Goal: Find specific page/section: Find specific page/section

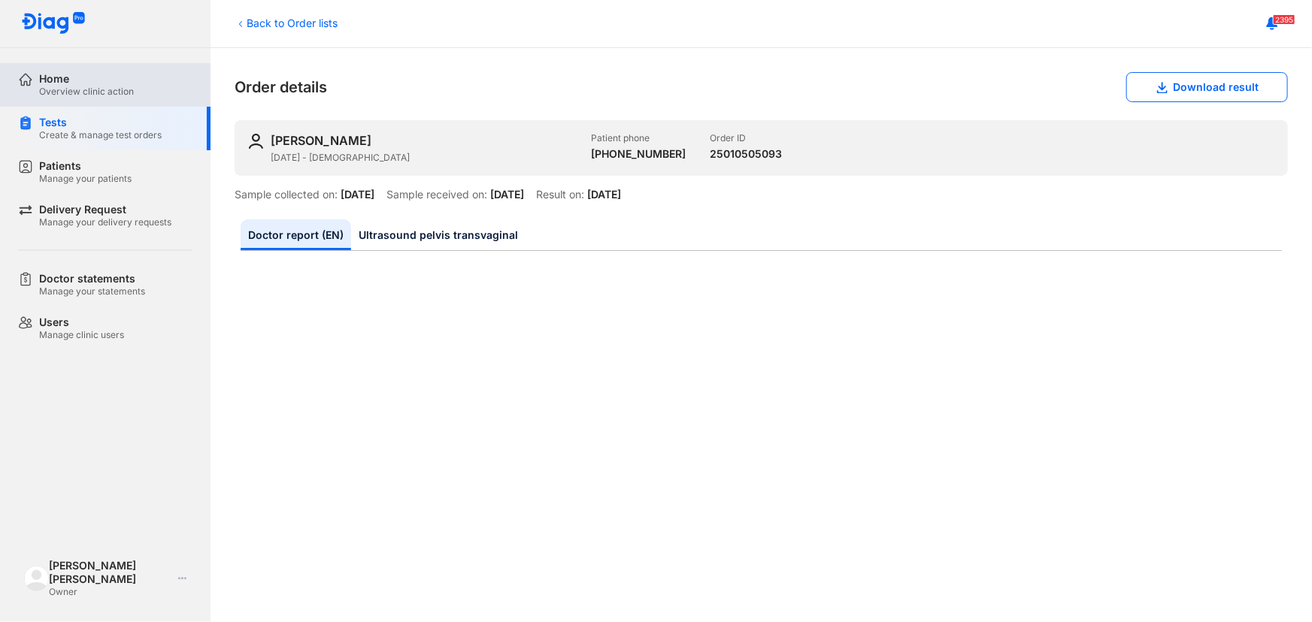
click at [96, 91] on div "Overview clinic action" at bounding box center [86, 92] width 95 height 12
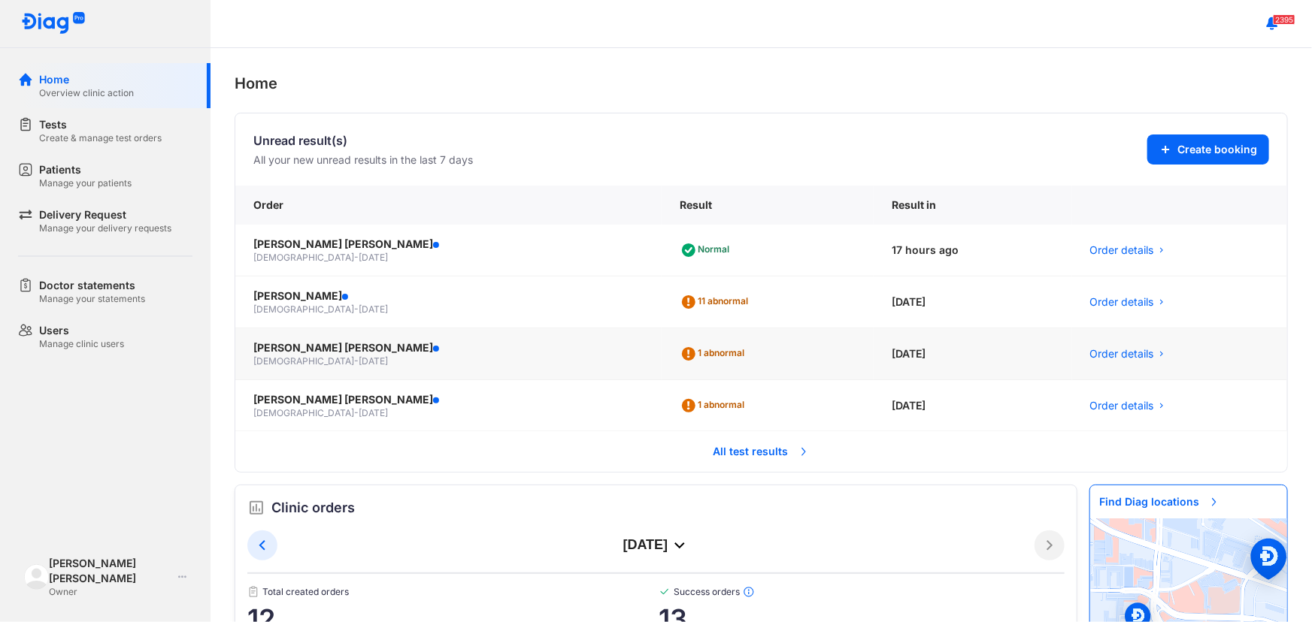
click at [491, 328] on div "[PERSON_NAME] [PERSON_NAME] [DEMOGRAPHIC_DATA] - [DATE]" at bounding box center [448, 354] width 426 height 52
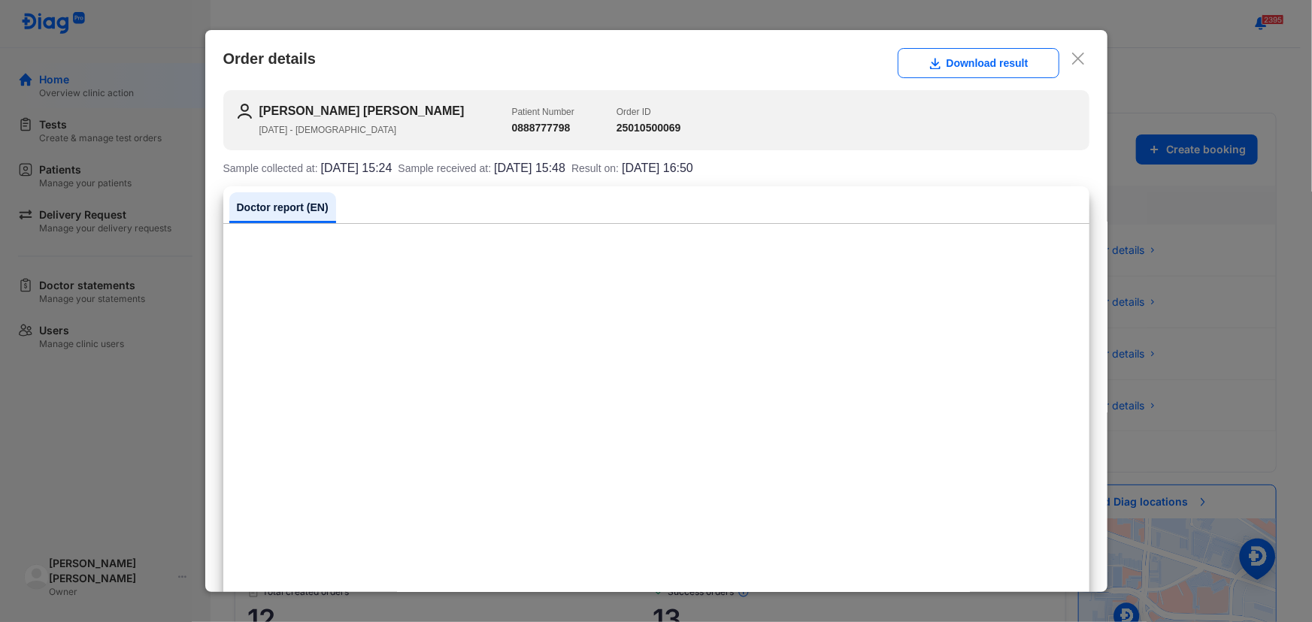
click at [1073, 58] on use at bounding box center [1079, 59] width 12 height 12
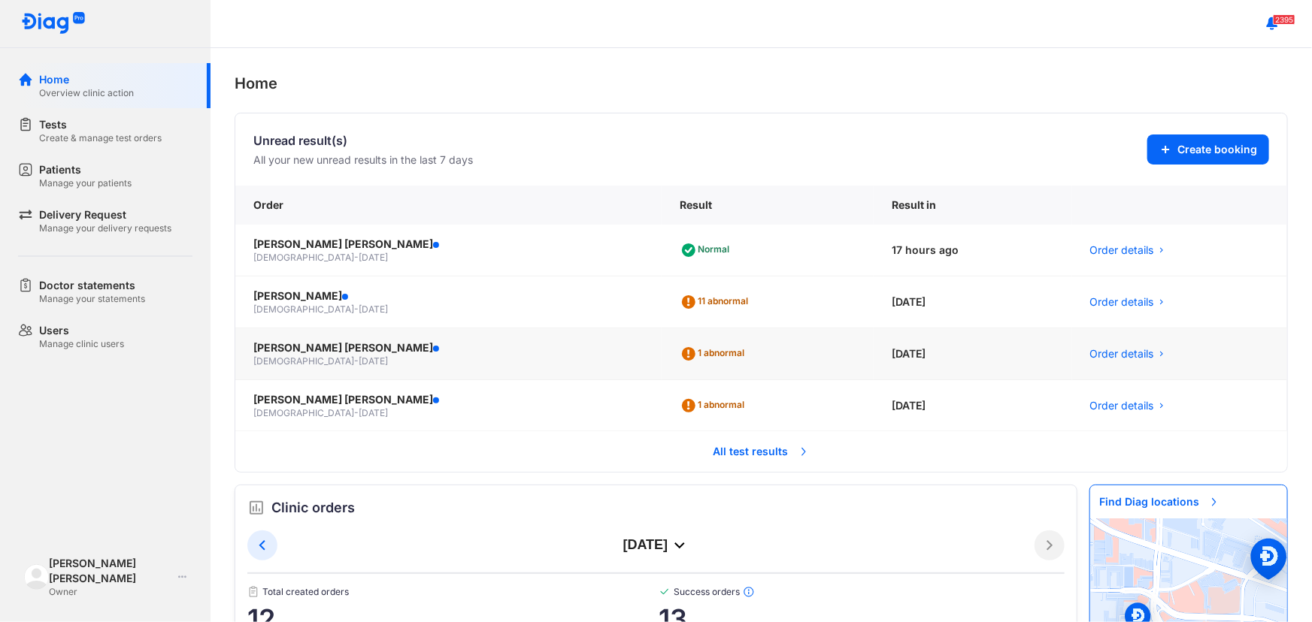
drag, startPoint x: 77, startPoint y: 89, endPoint x: 506, endPoint y: 365, distance: 510.2
click at [78, 93] on div "Overview clinic action" at bounding box center [86, 93] width 95 height 12
